Goal: Check status: Check status

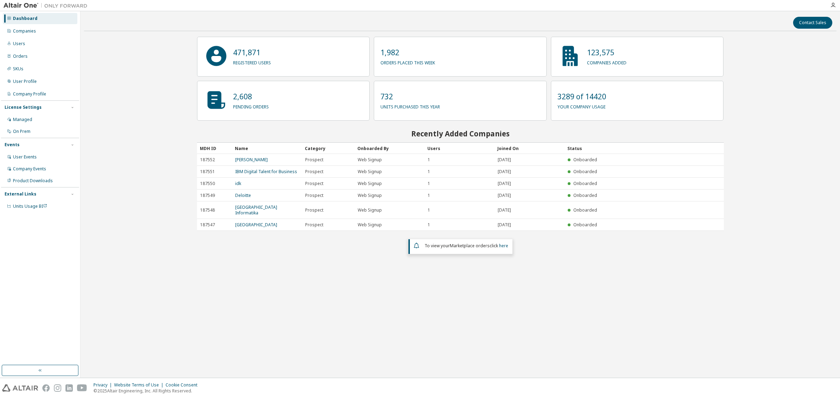
click at [23, 35] on div "Companies" at bounding box center [40, 31] width 75 height 11
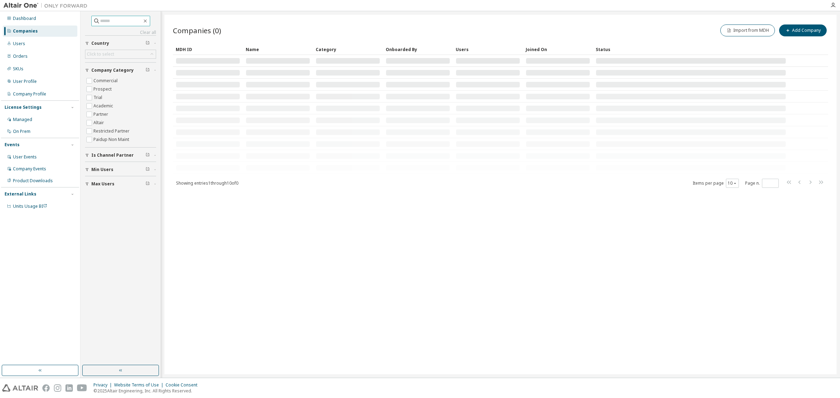
click at [104, 23] on input "text" at bounding box center [121, 21] width 42 height 7
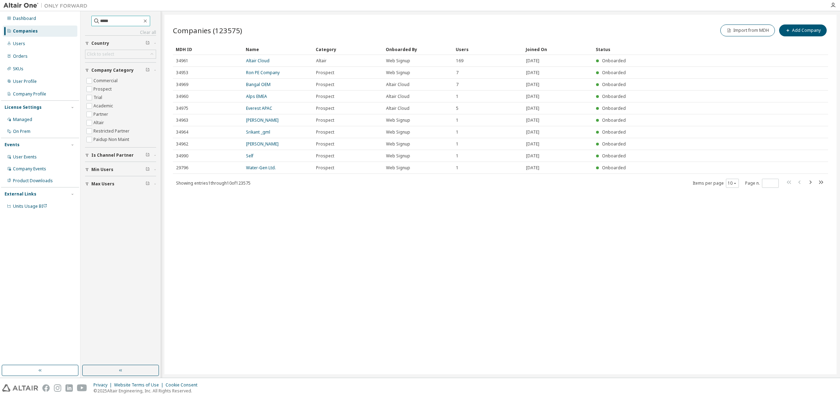
type input "*****"
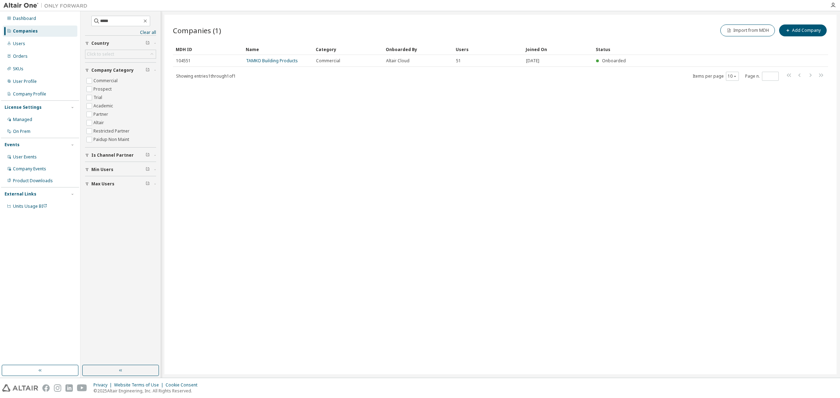
click at [259, 62] on link "TAMKO Building Products" at bounding box center [272, 61] width 52 height 6
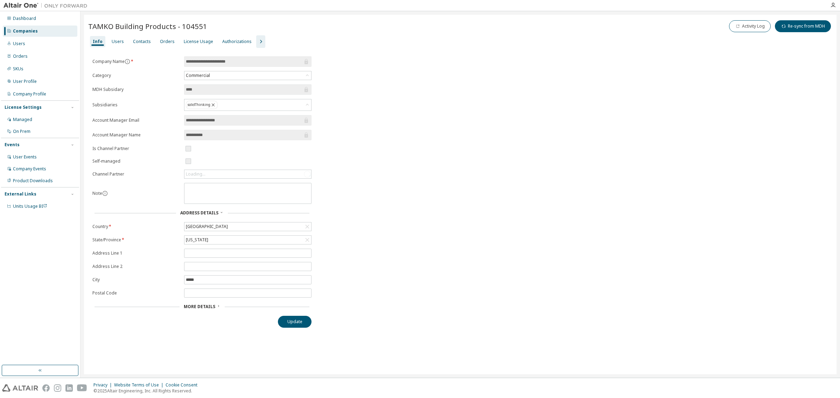
click at [184, 41] on div "License Usage" at bounding box center [198, 42] width 29 height 6
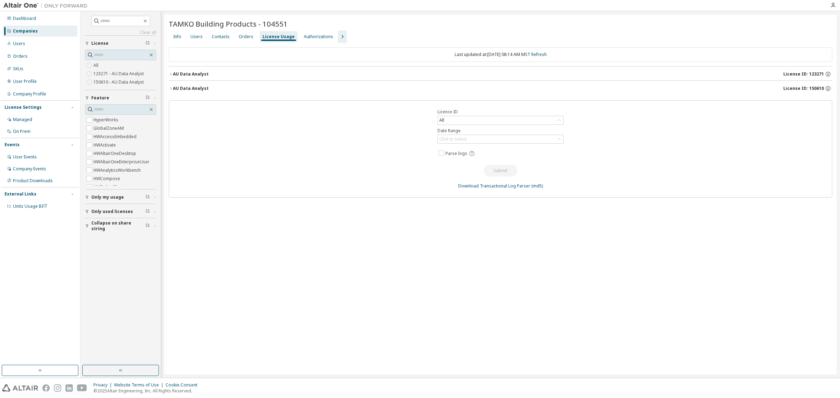
click at [171, 74] on icon "button" at bounding box center [171, 74] width 4 height 4
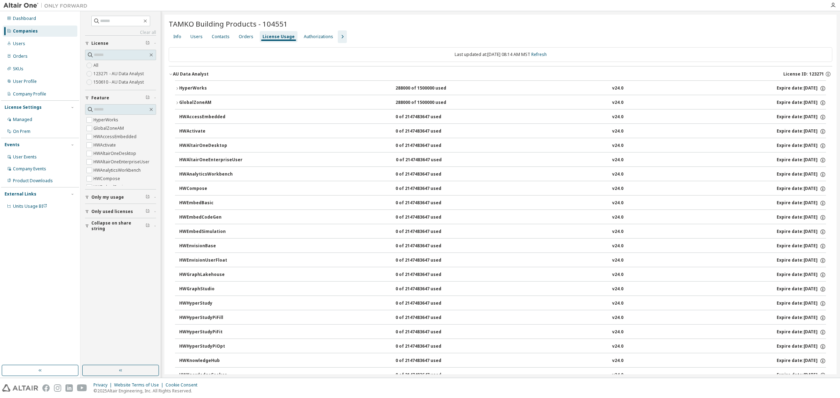
click at [171, 74] on icon "button" at bounding box center [171, 74] width 4 height 4
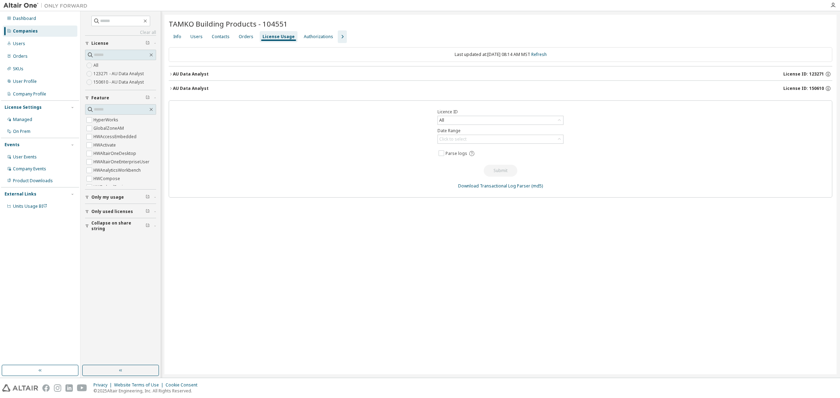
click at [173, 90] on div "AU Data Analyst" at bounding box center [191, 89] width 36 height 6
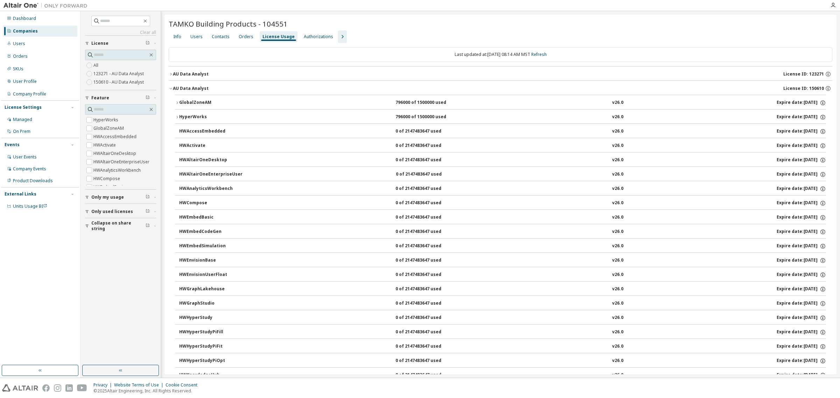
click at [173, 90] on div "AU Data Analyst" at bounding box center [191, 89] width 36 height 6
